Goal: Find specific page/section: Find specific page/section

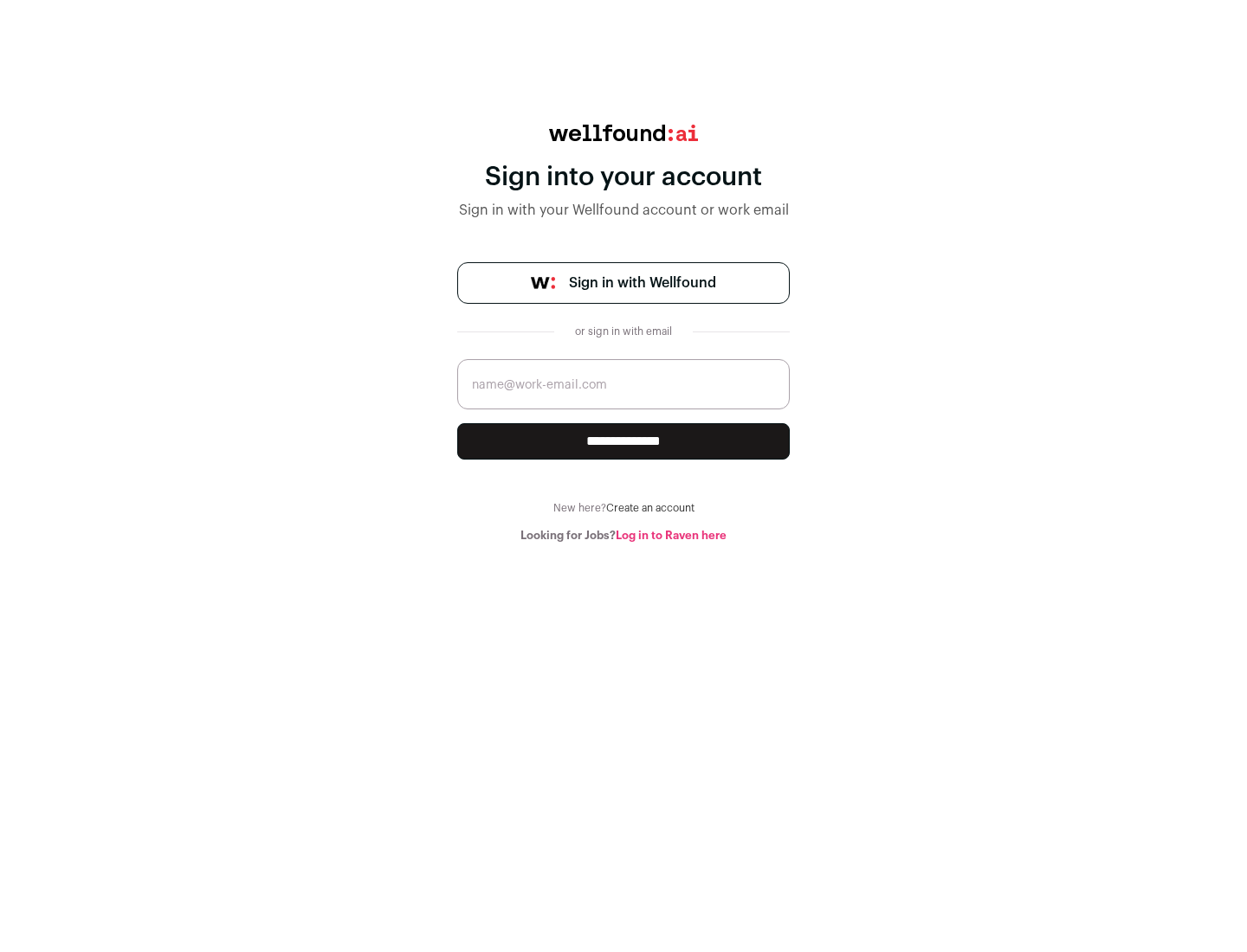
click at [642, 283] on span "Sign in with Wellfound" at bounding box center [643, 283] width 147 height 21
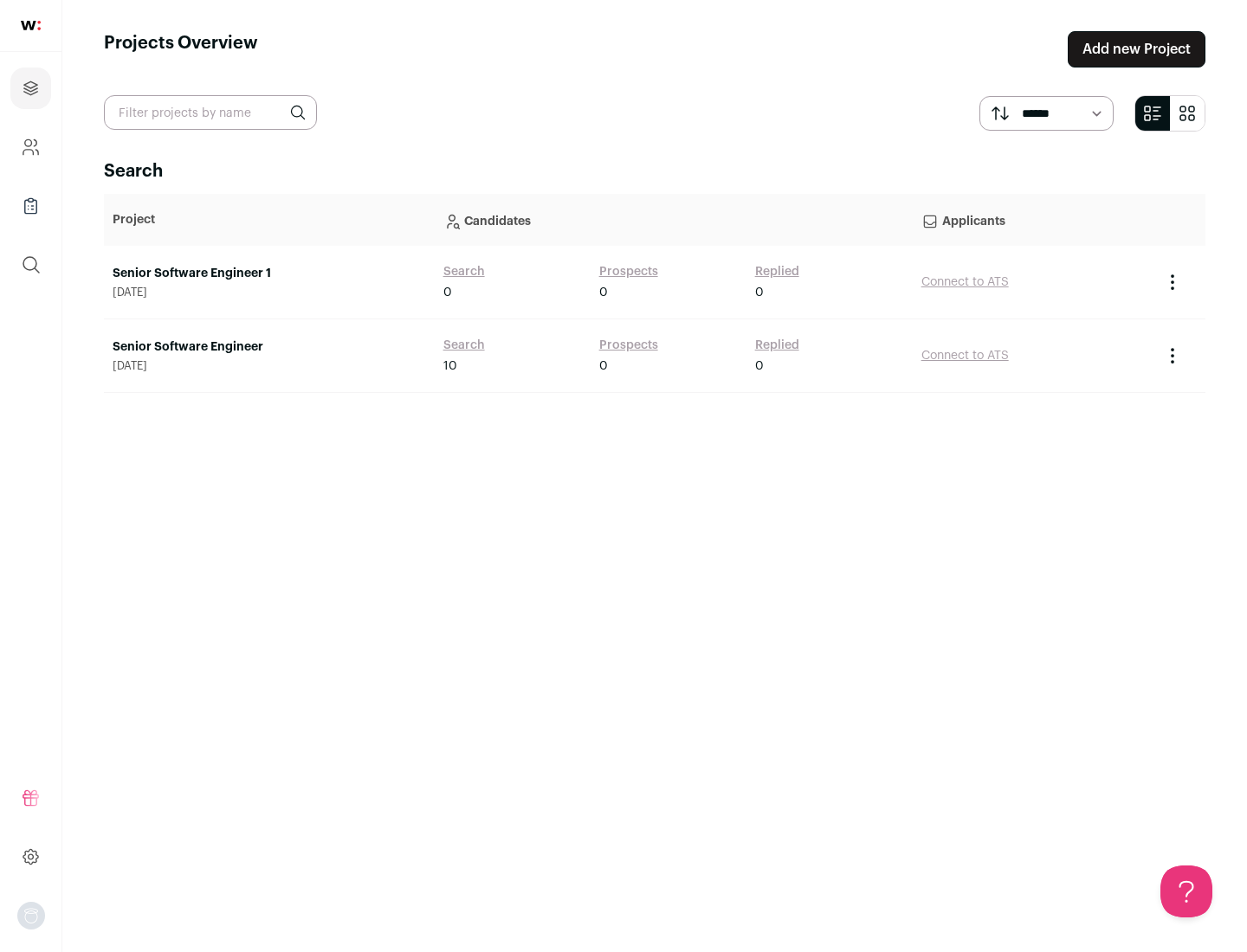
click at [269, 347] on link "Senior Software Engineer" at bounding box center [270, 347] width 314 height 17
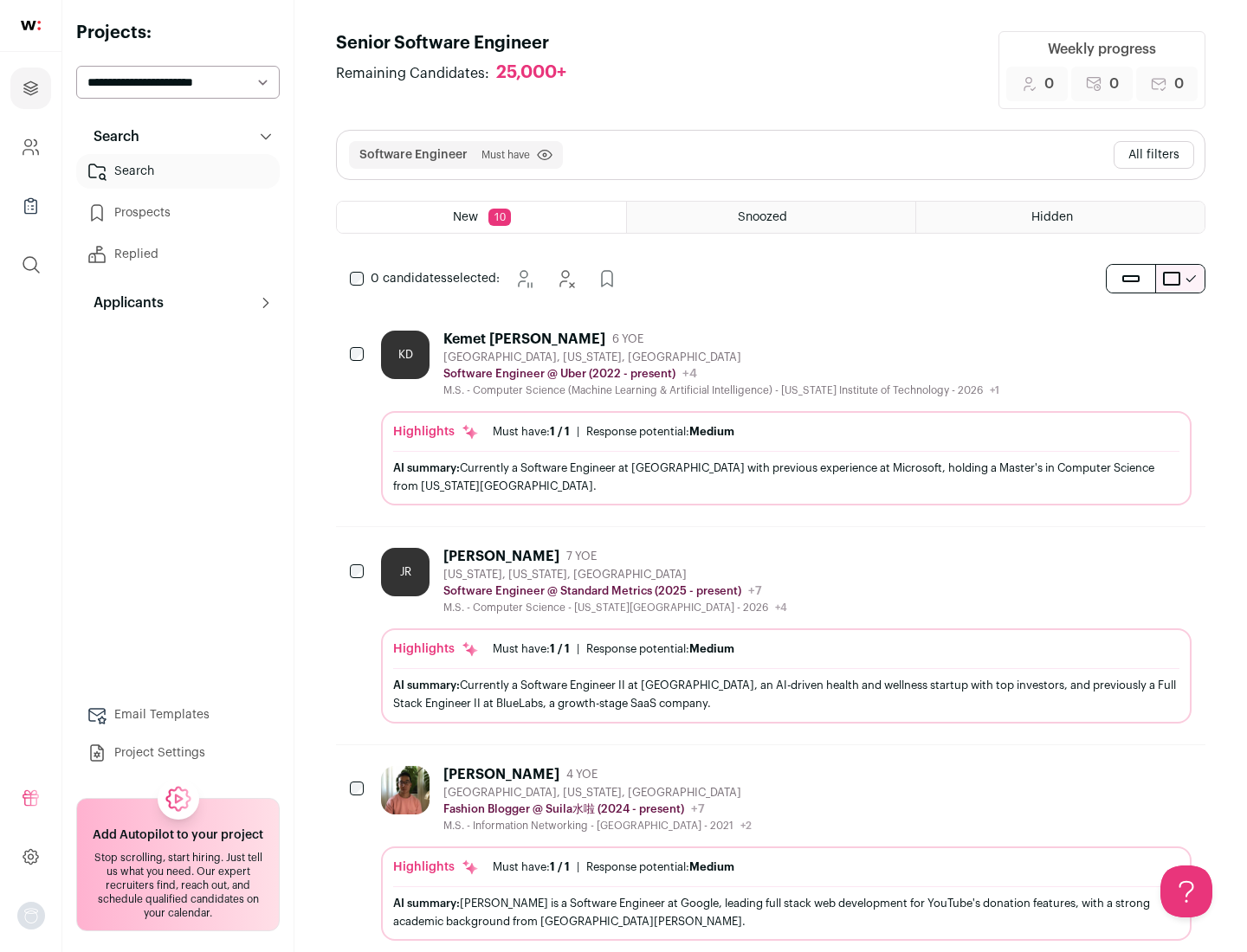
click at [771, 418] on div "Highlights Must have: 1 / 1 How many must haves have been fulfilled? | Response…" at bounding box center [786, 458] width 811 height 95
